Goal: Check status: Check status

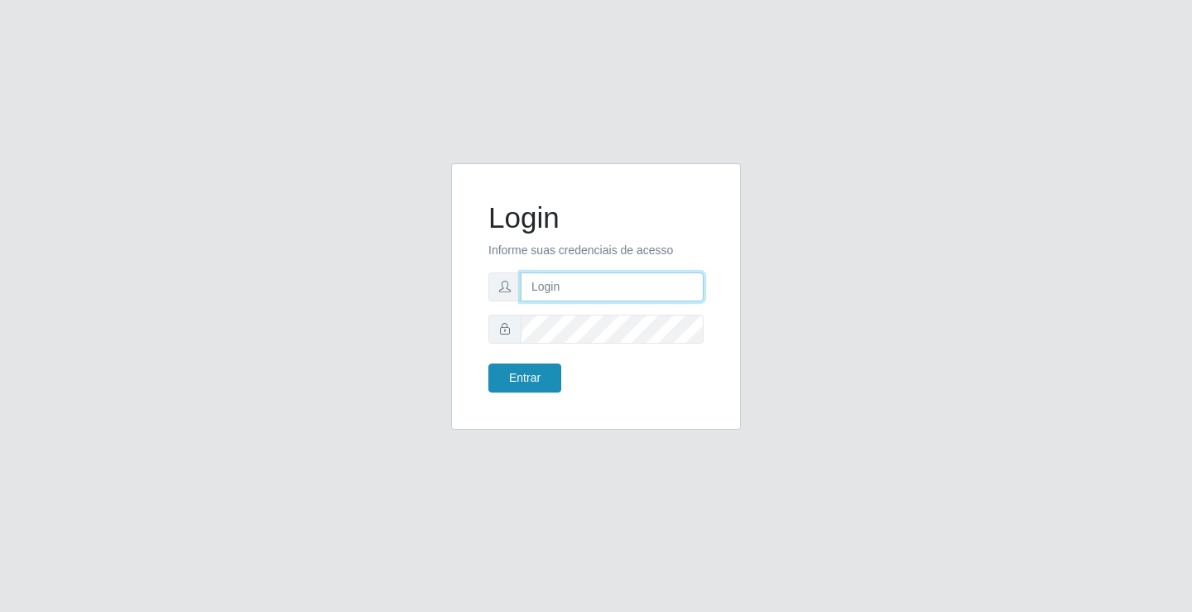
type input "[EMAIL_ADDRESS][DOMAIN_NAME]"
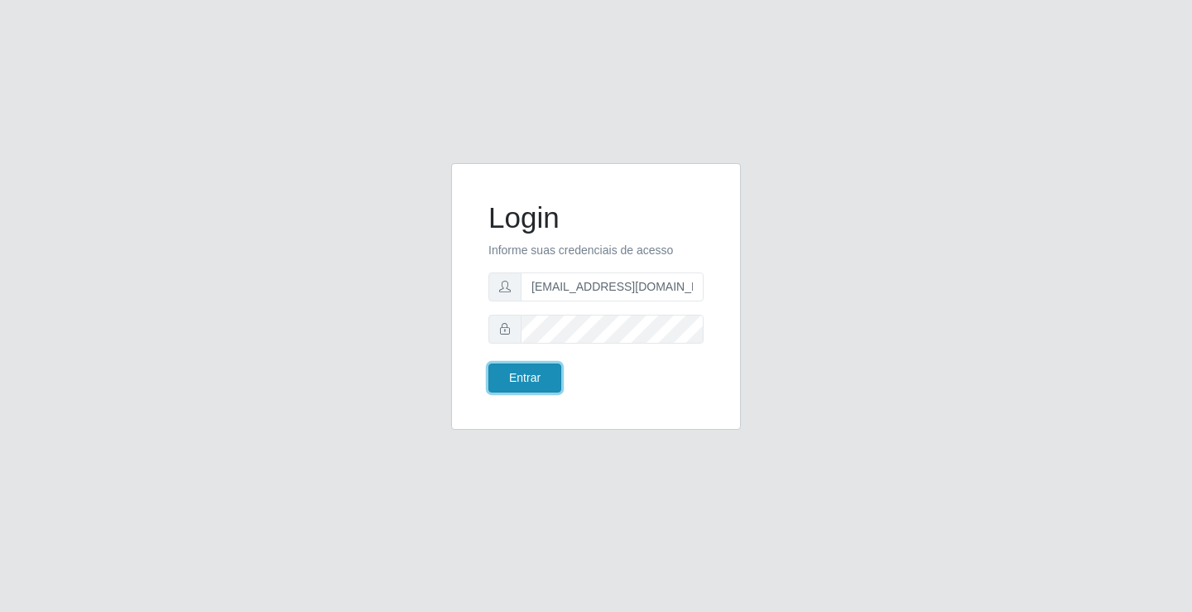
click at [547, 381] on button "Entrar" at bounding box center [524, 377] width 73 height 29
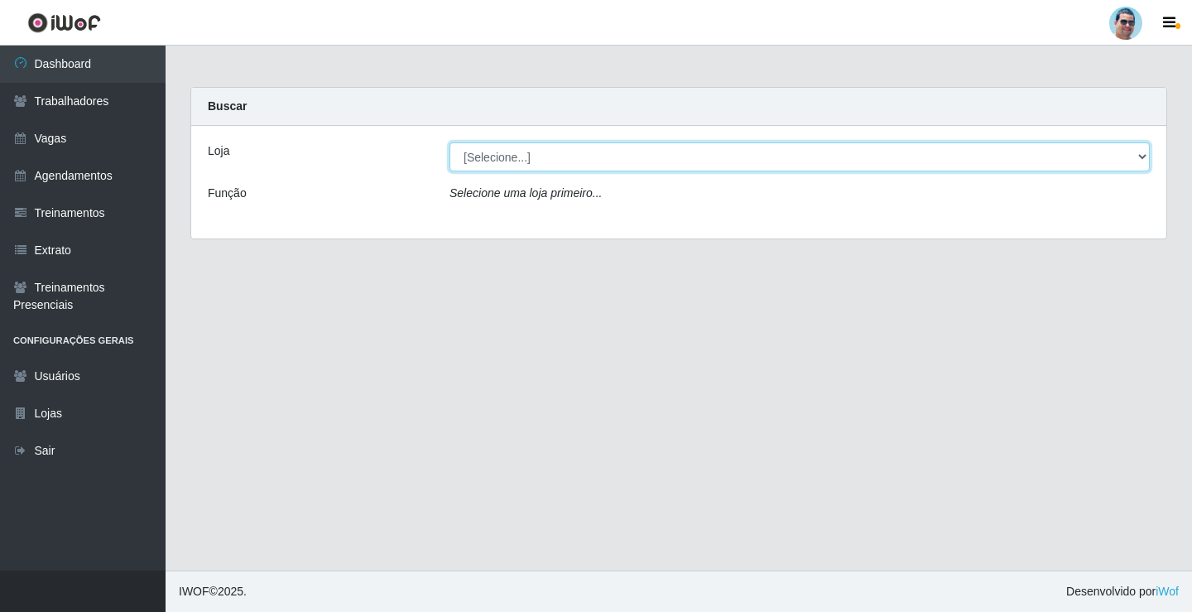
click at [580, 144] on select "[Selecione...] Mercadinho Extrabom" at bounding box center [800, 156] width 700 height 29
select select "175"
click at [450, 142] on select "[Selecione...] Mercadinho Extrabom" at bounding box center [800, 156] width 700 height 29
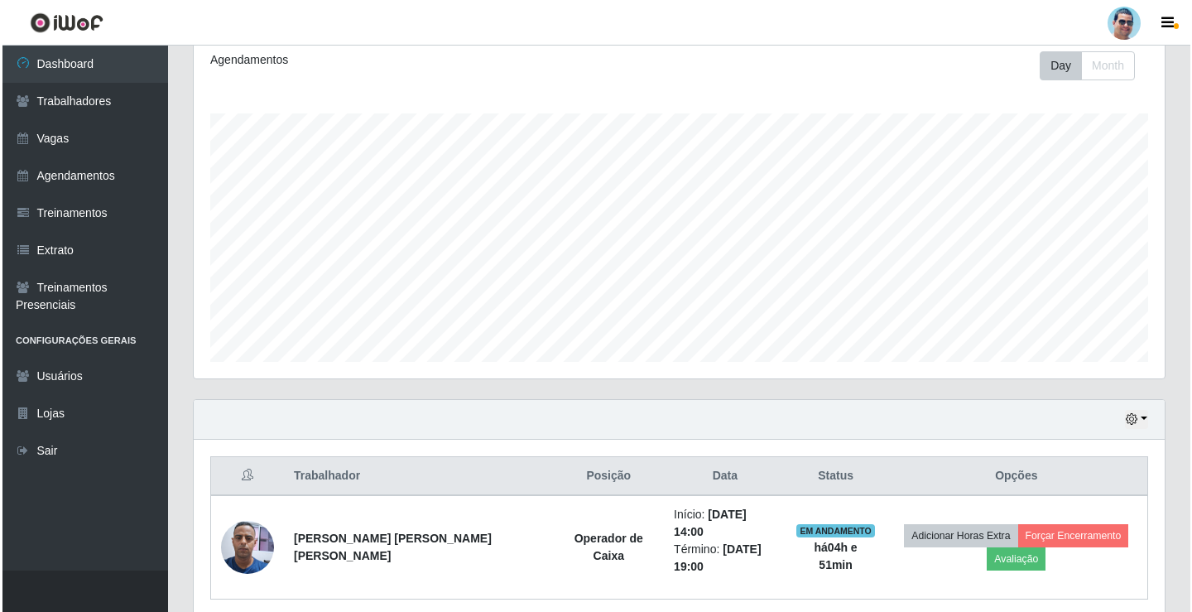
scroll to position [279, 0]
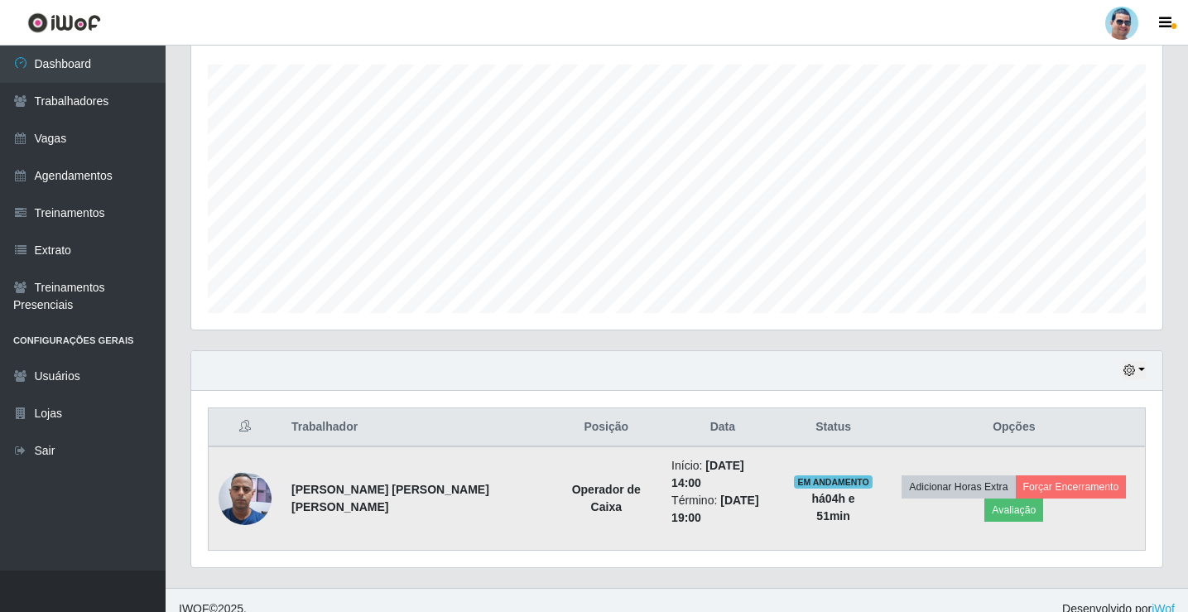
click at [222, 484] on img at bounding box center [245, 498] width 53 height 70
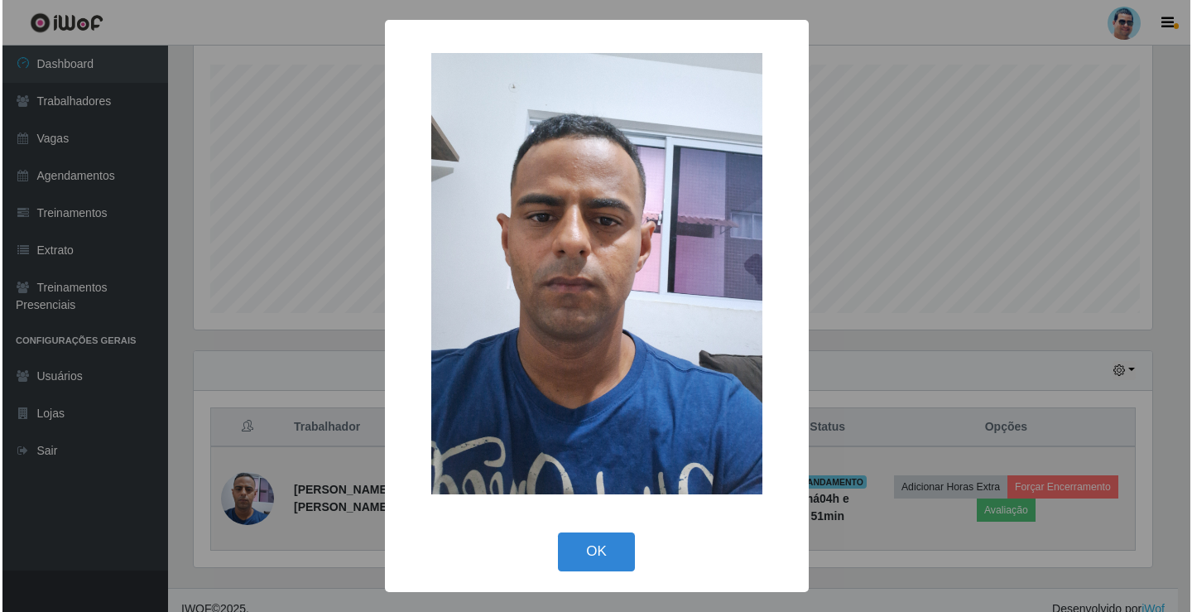
scroll to position [344, 963]
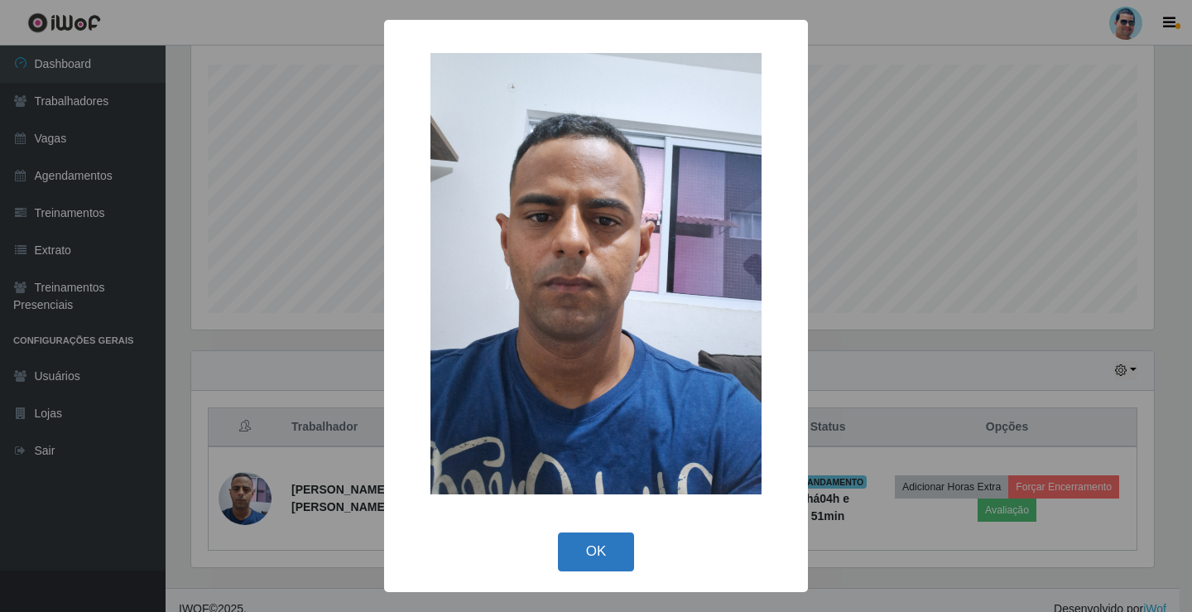
click at [626, 550] on button "OK" at bounding box center [596, 551] width 77 height 39
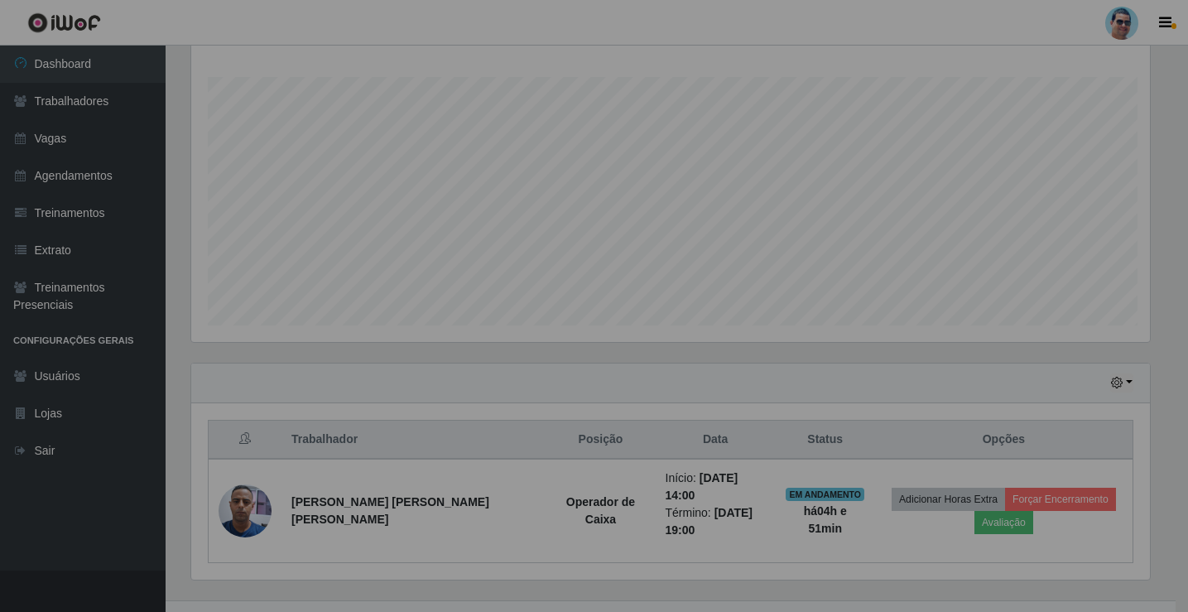
scroll to position [344, 971]
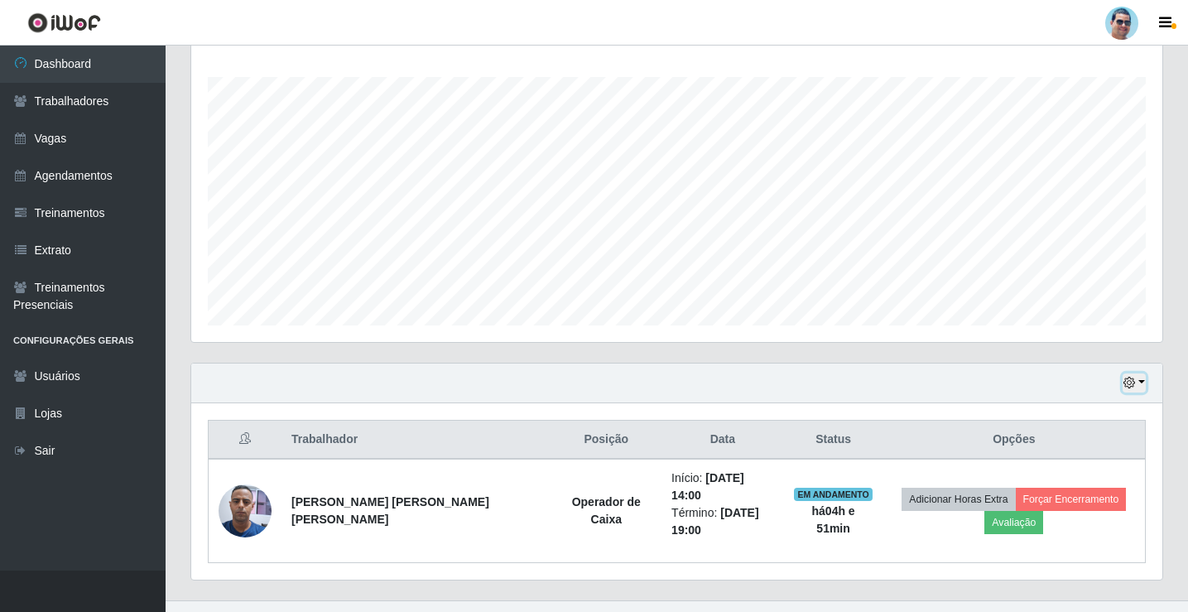
click at [1133, 384] on icon "button" at bounding box center [1129, 383] width 12 height 12
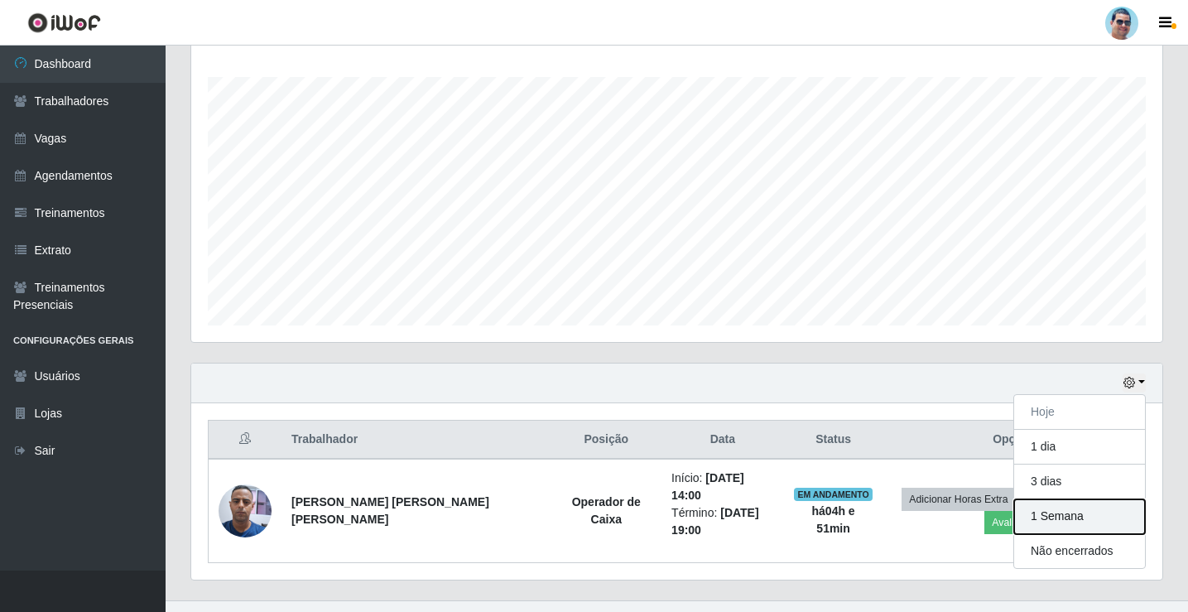
click at [1097, 512] on button "1 Semana" at bounding box center [1079, 516] width 131 height 35
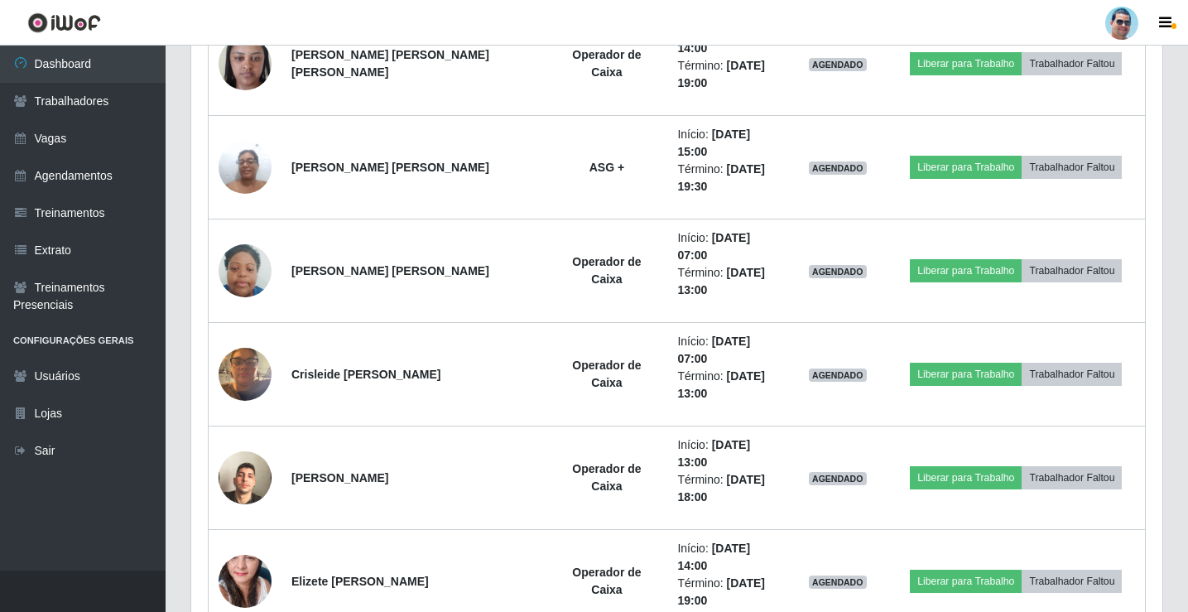
scroll to position [2088, 0]
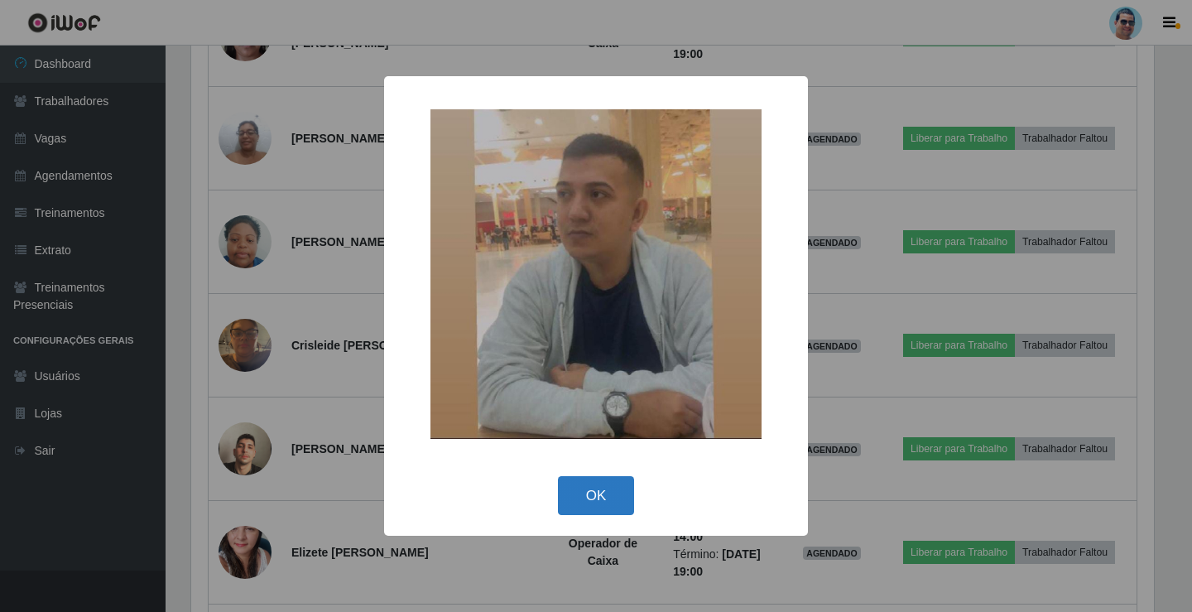
click at [598, 503] on button "OK" at bounding box center [596, 495] width 77 height 39
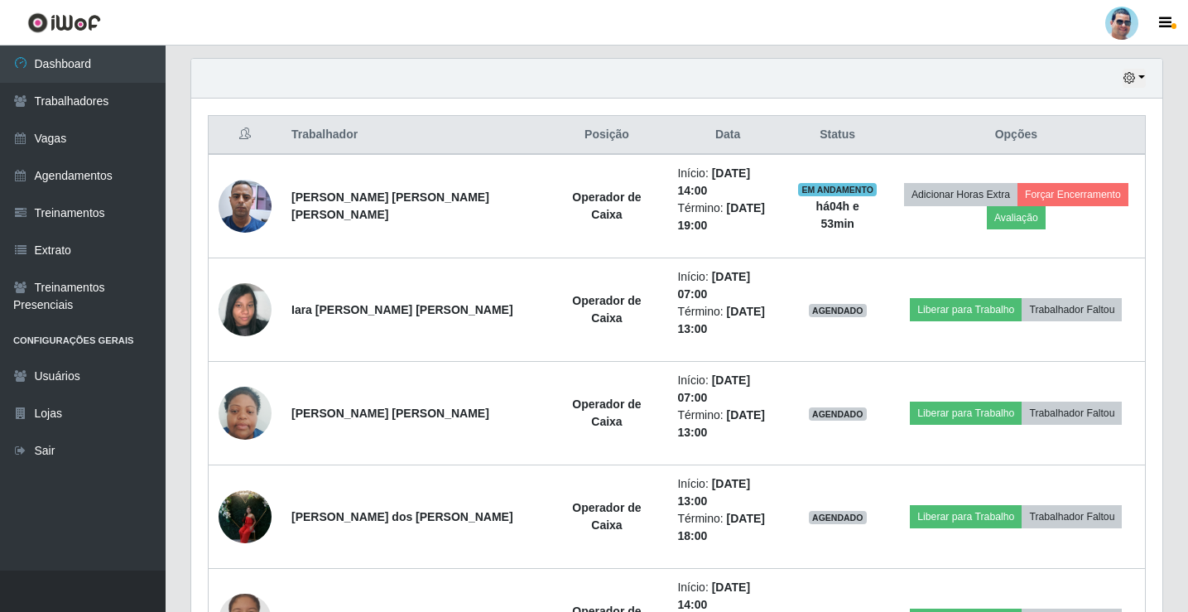
scroll to position [517, 0]
